Goal: Check status: Check status

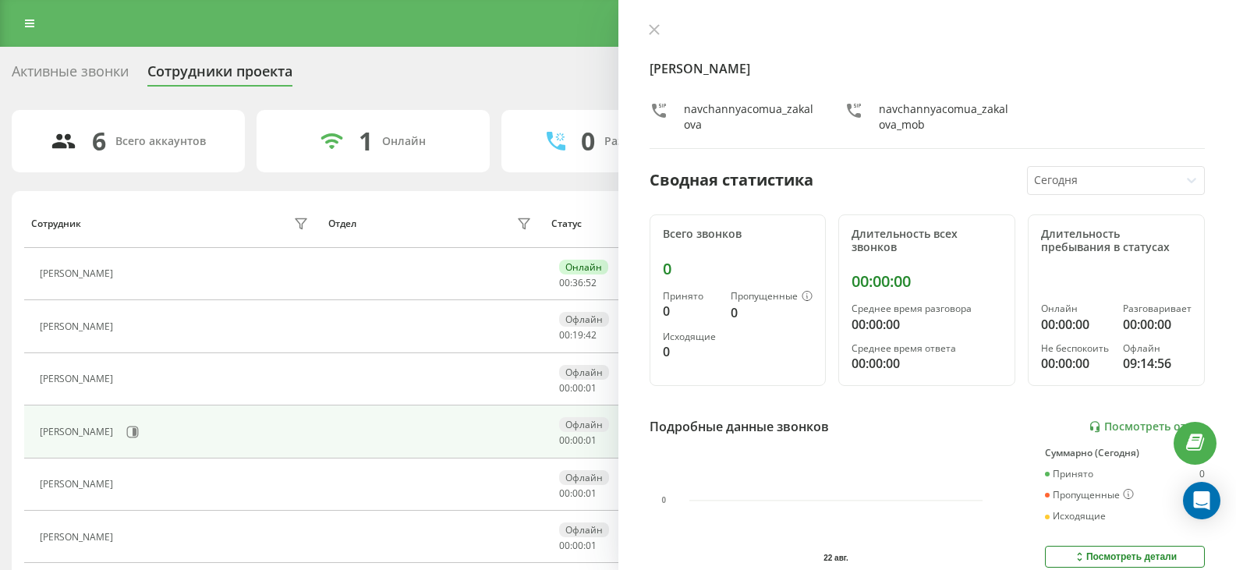
click at [1087, 179] on div at bounding box center [1104, 181] width 140 height 18
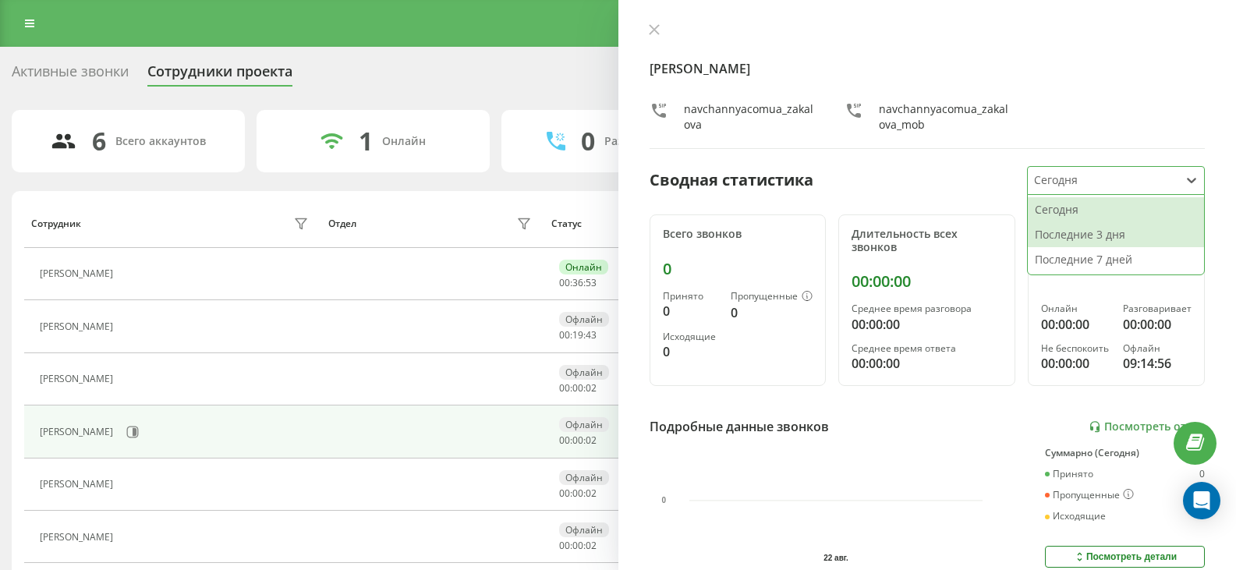
click at [1088, 229] on div "Последние 3 дня" at bounding box center [1116, 234] width 176 height 25
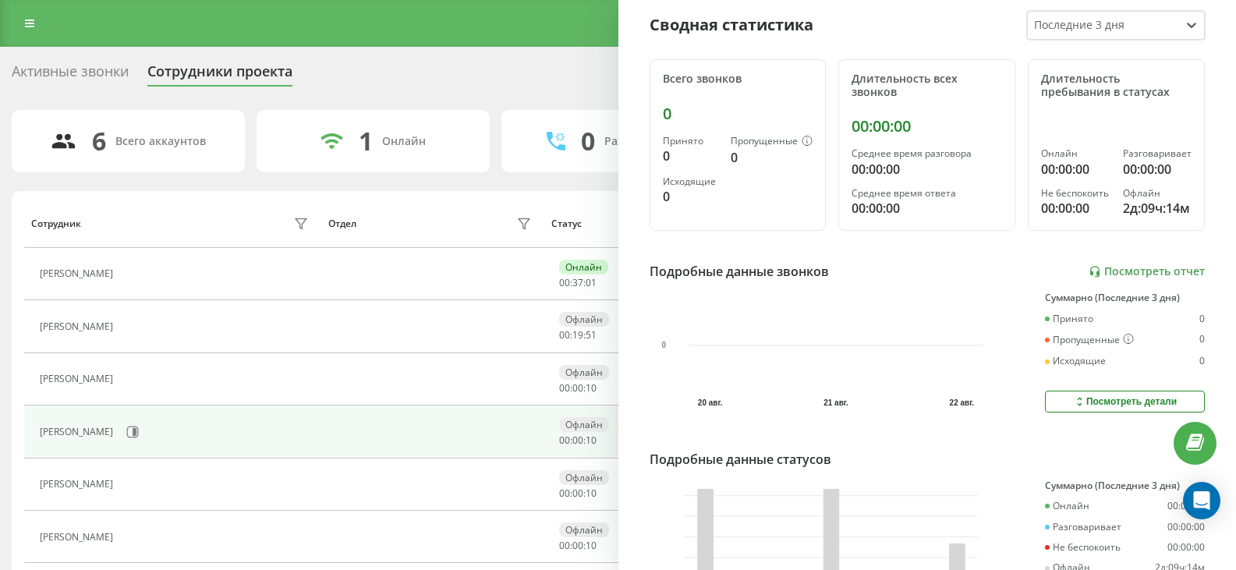
scroll to position [277, 0]
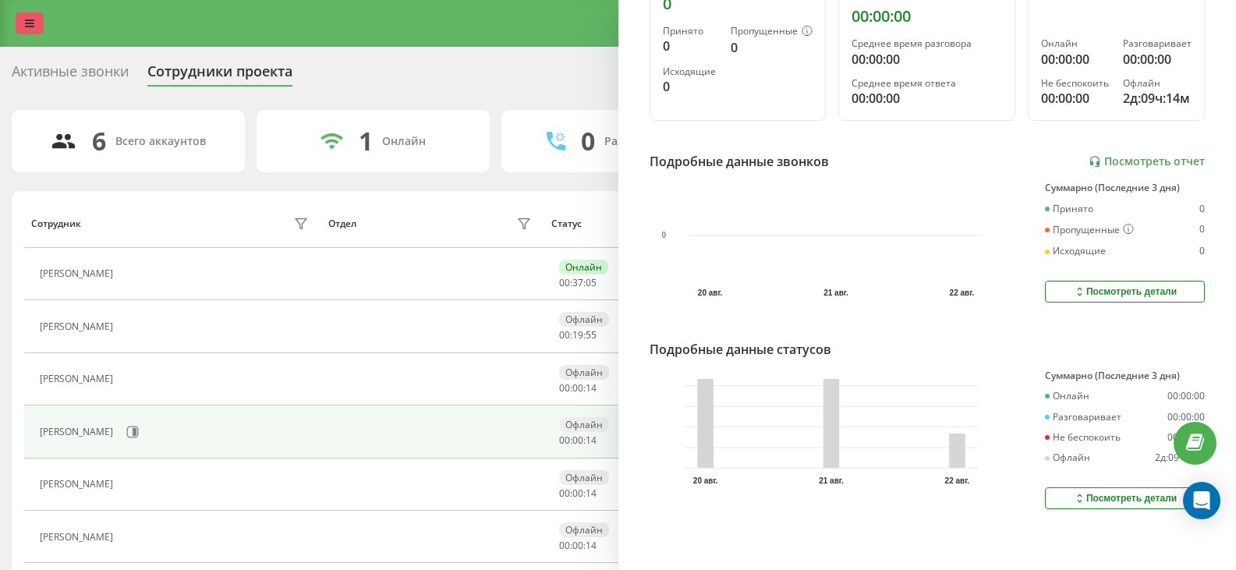
click at [30, 23] on icon at bounding box center [29, 23] width 9 height 11
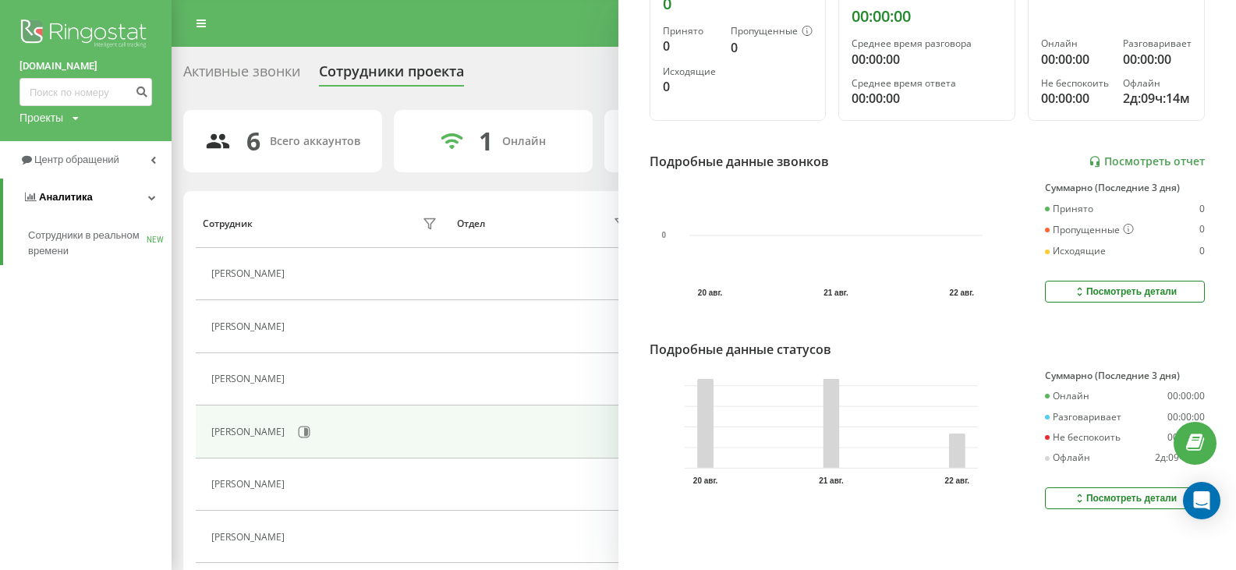
click at [41, 195] on span "Аналитика" at bounding box center [66, 197] width 54 height 12
click at [146, 194] on link "Аналитика" at bounding box center [86, 197] width 172 height 37
click at [69, 118] on div "Проекты [DOMAIN_NAME] [DOMAIN_NAME]" at bounding box center [48, 118] width 59 height 16
click at [62, 168] on link "[DOMAIN_NAME]" at bounding box center [71, 170] width 76 height 12
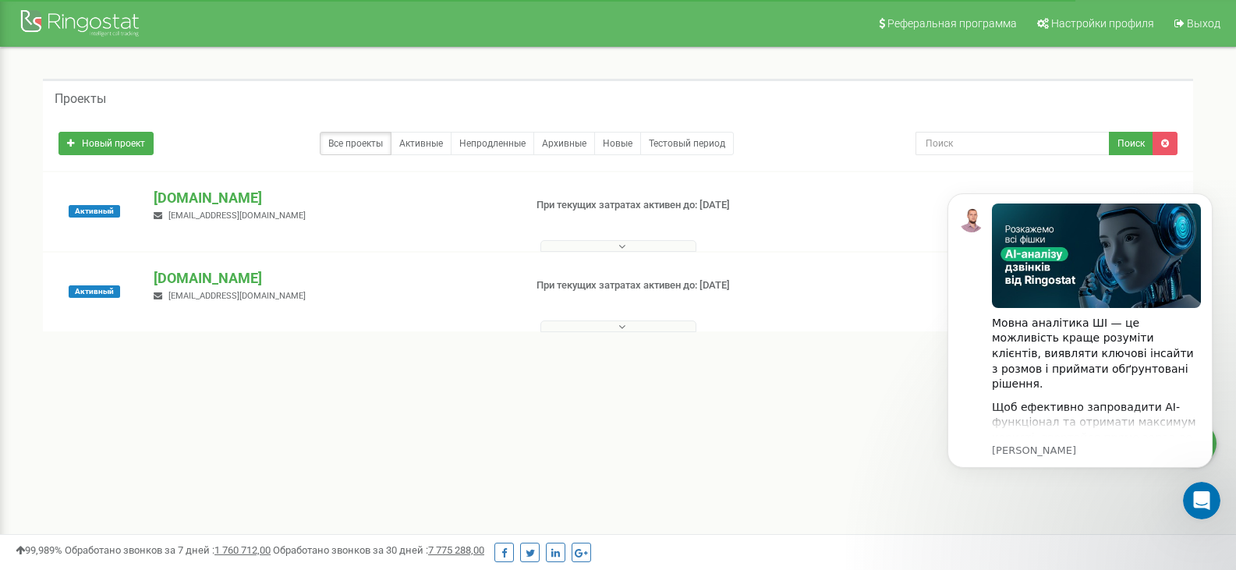
click at [620, 242] on icon at bounding box center [621, 246] width 7 height 11
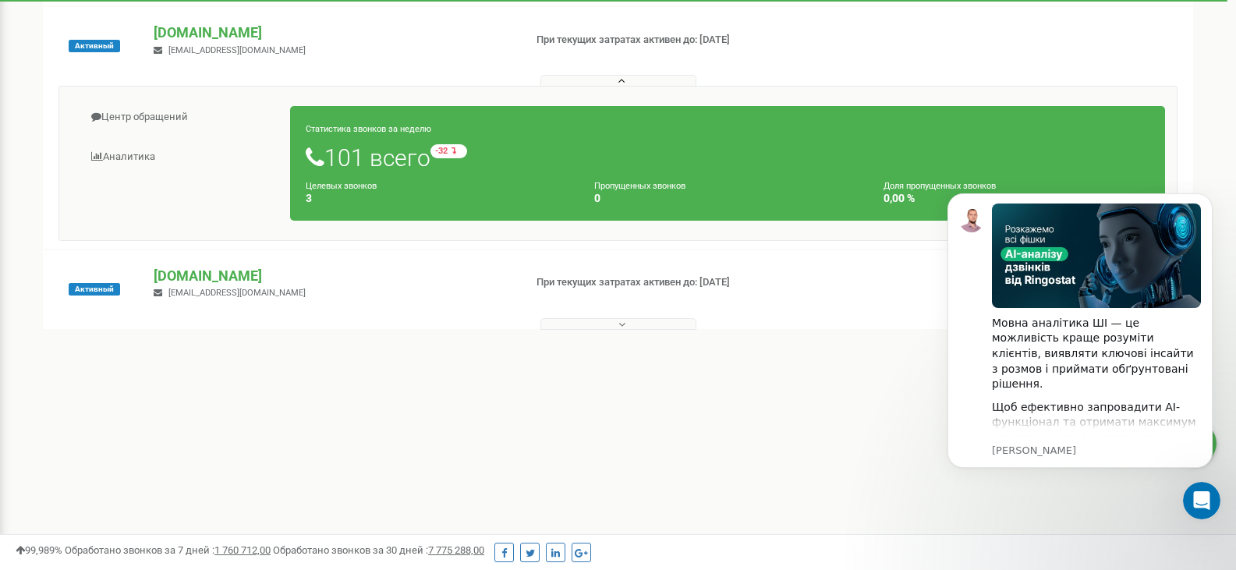
scroll to position [234, 0]
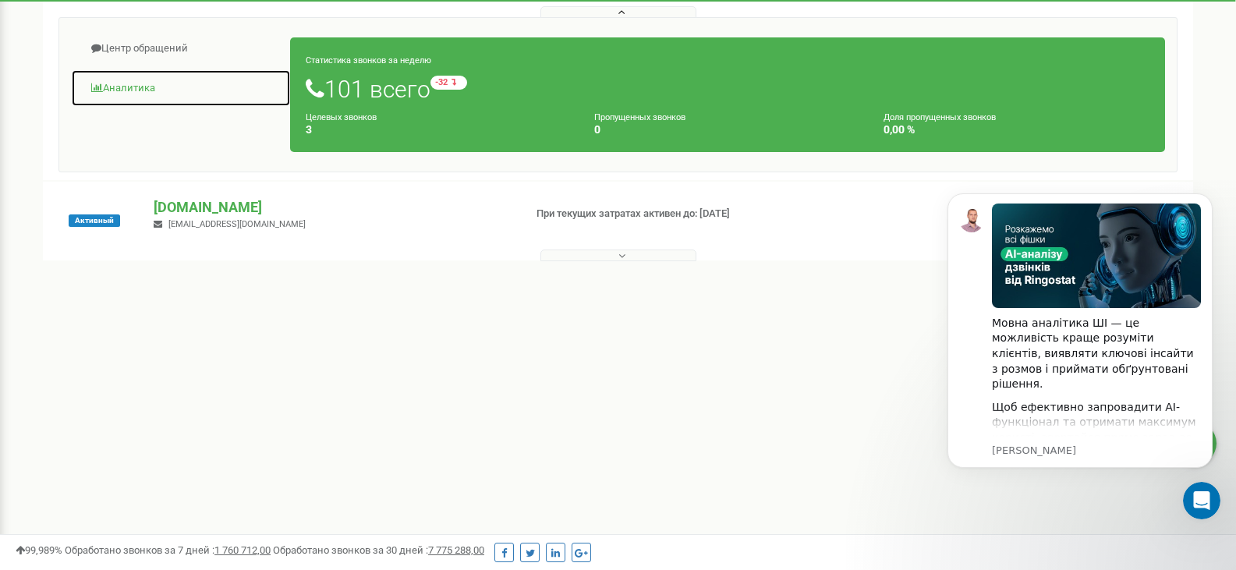
click at [109, 85] on link "Аналитика" at bounding box center [181, 88] width 220 height 38
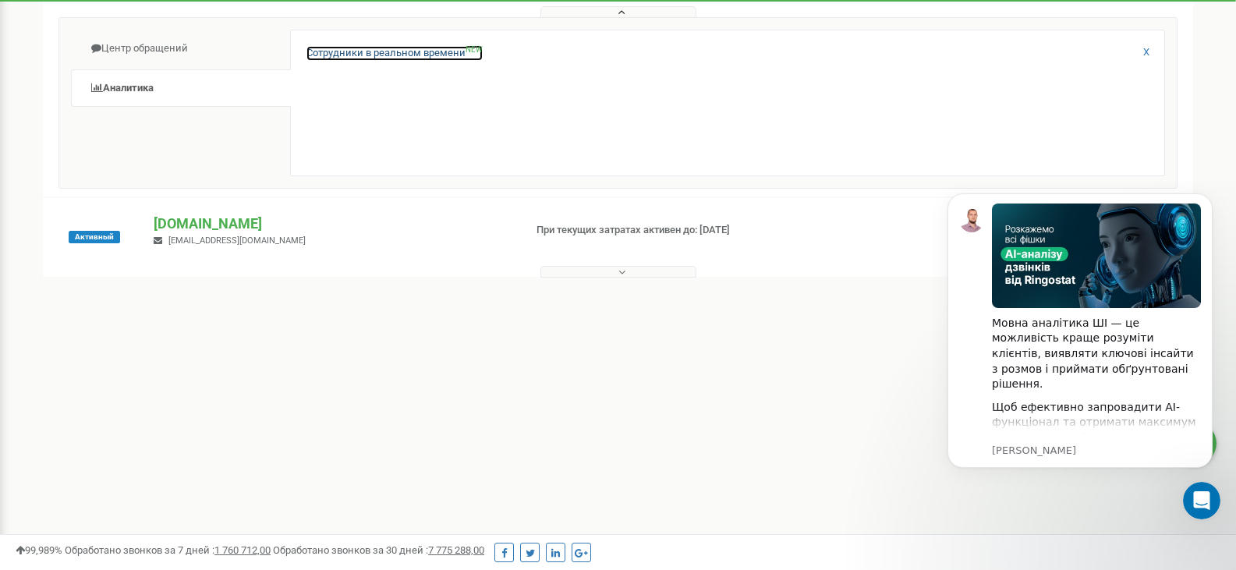
click at [401, 55] on link "Сотрудники в реальном времени NEW" at bounding box center [394, 53] width 176 height 15
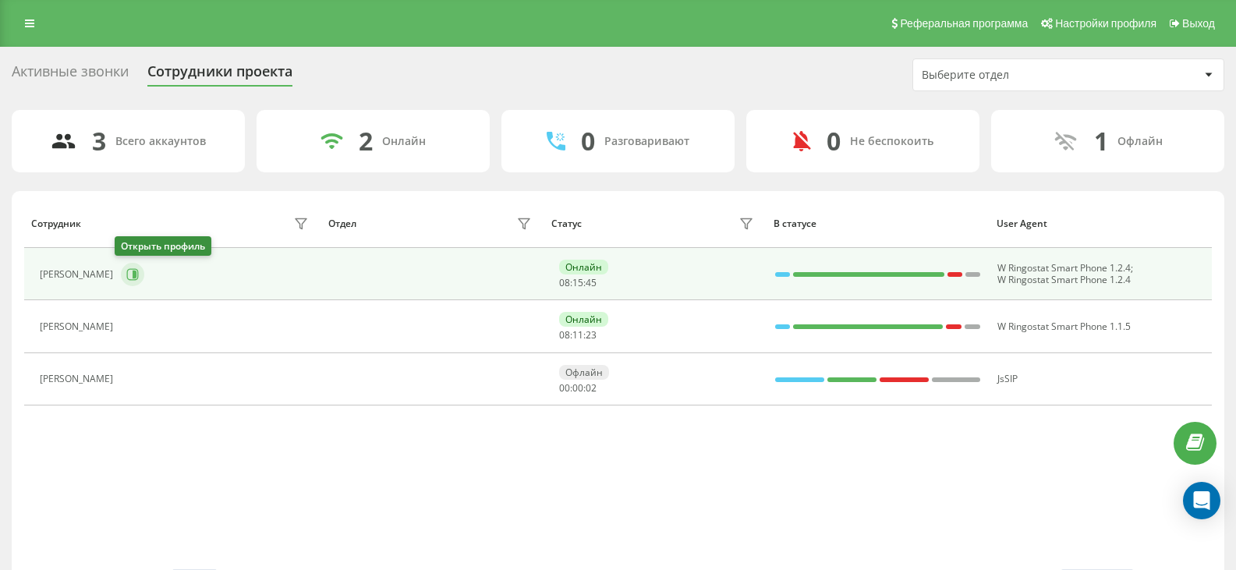
click at [129, 281] on button at bounding box center [132, 274] width 23 height 23
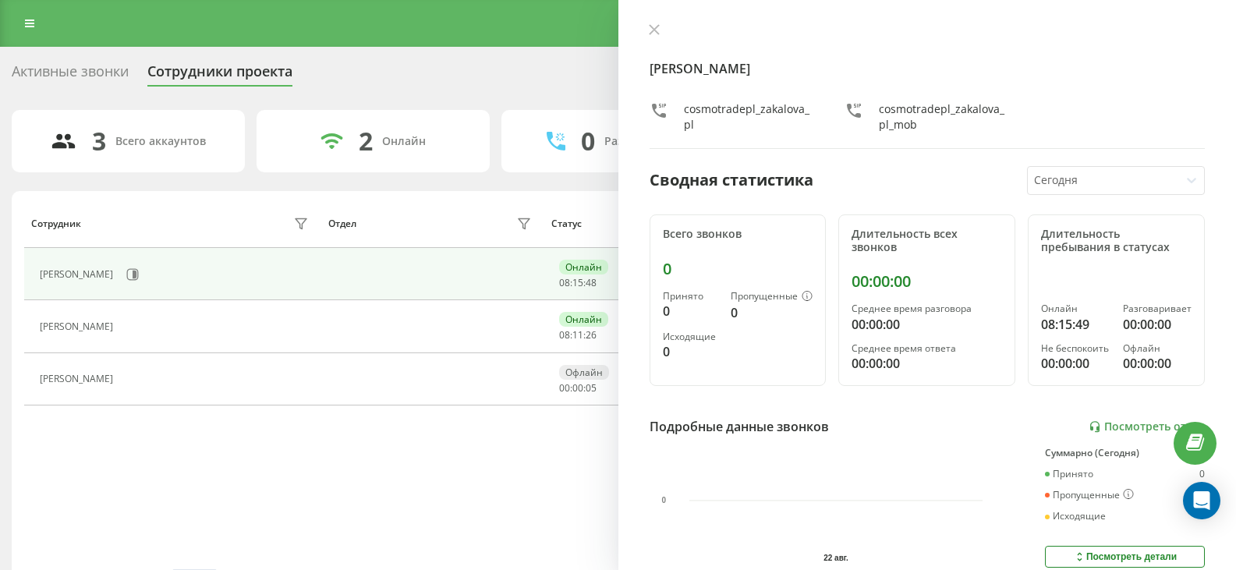
click at [1190, 175] on div at bounding box center [1191, 180] width 25 height 25
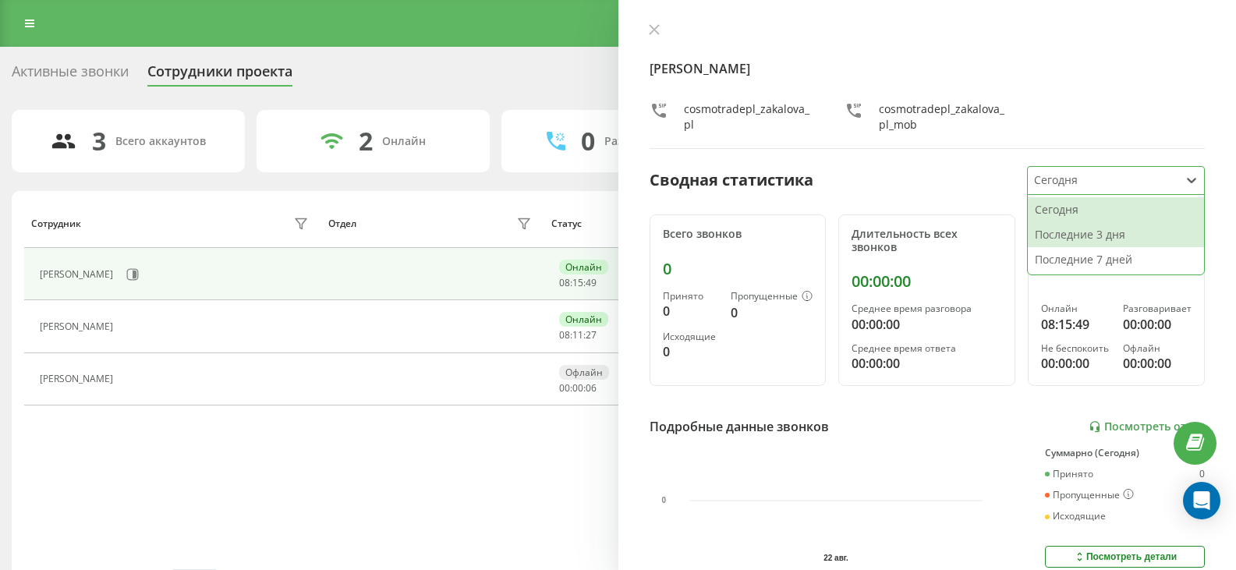
click at [1093, 228] on div "Последние 3 дня" at bounding box center [1116, 234] width 176 height 25
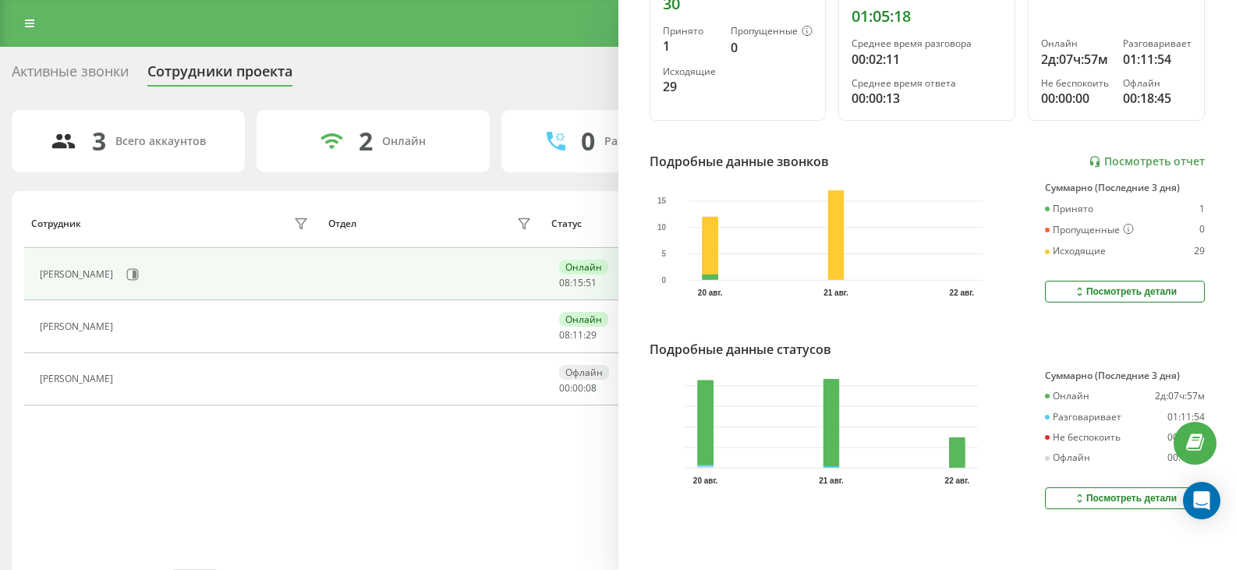
scroll to position [277, 0]
